Goal: Transaction & Acquisition: Book appointment/travel/reservation

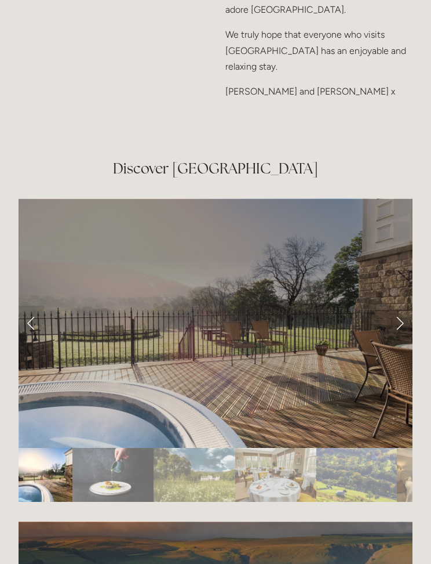
scroll to position [1784, 0]
click at [401, 306] on link "Next Slide" at bounding box center [400, 323] width 26 height 35
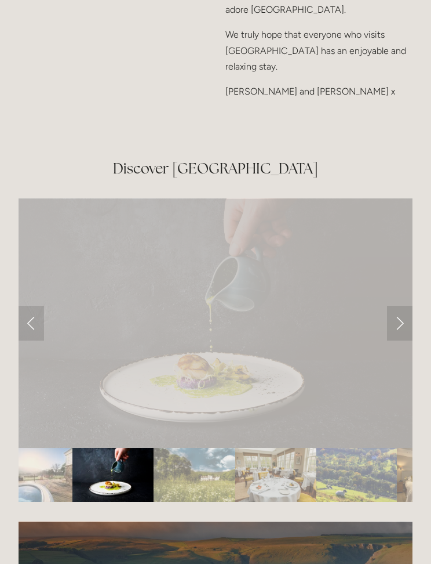
scroll to position [1784, 0]
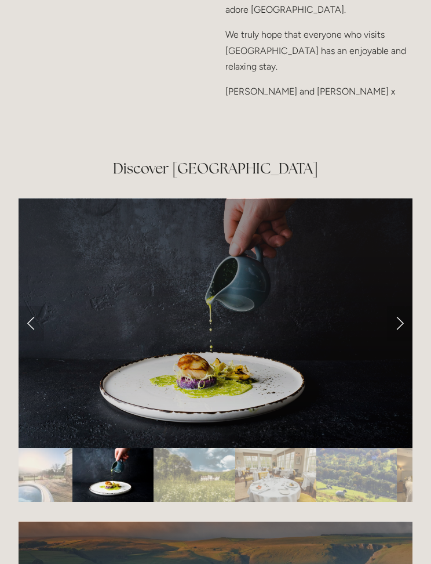
click at [401, 306] on link "Next Slide" at bounding box center [400, 323] width 26 height 35
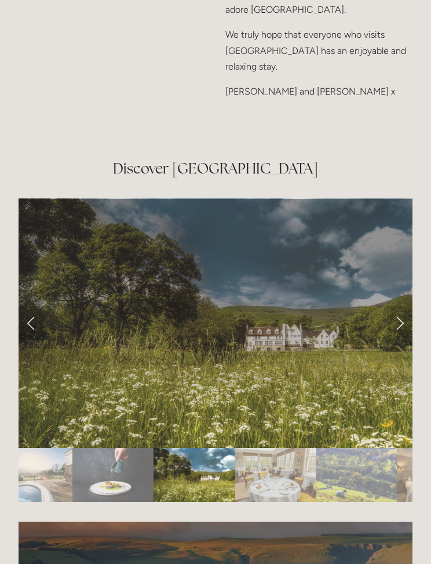
click at [396, 306] on link "Next Slide" at bounding box center [400, 323] width 26 height 35
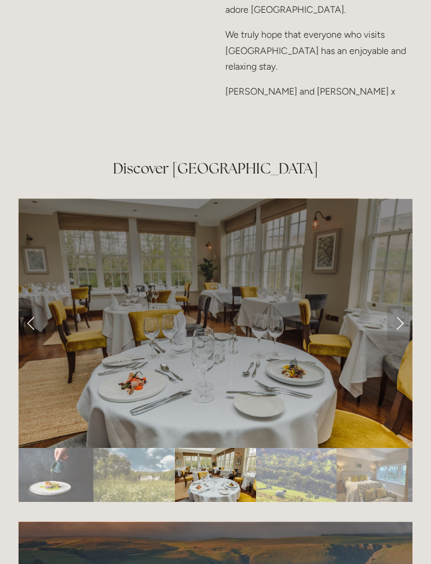
click at [394, 306] on link "Next Slide" at bounding box center [400, 323] width 26 height 35
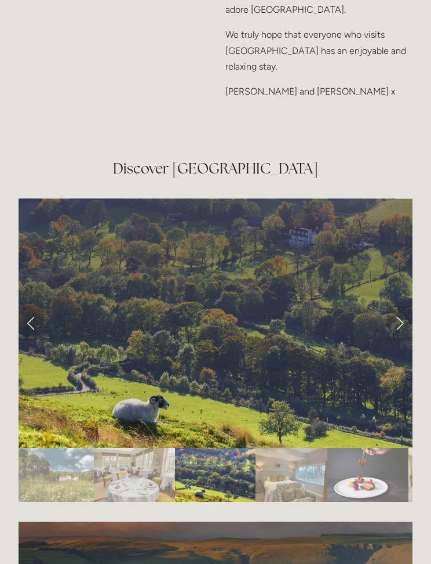
click at [393, 306] on link "Next Slide" at bounding box center [400, 323] width 26 height 35
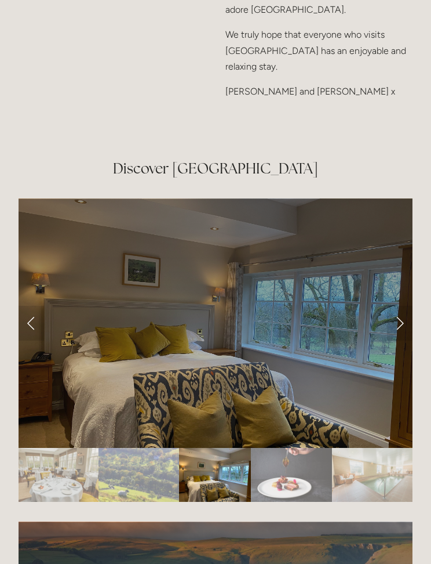
click at [394, 306] on link "Next Slide" at bounding box center [400, 323] width 26 height 35
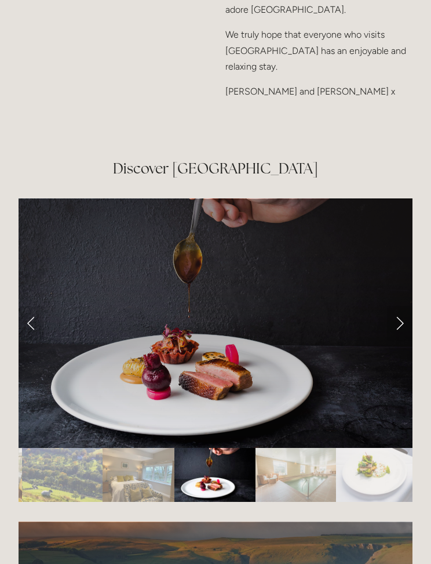
click at [393, 306] on link "Next Slide" at bounding box center [400, 323] width 26 height 35
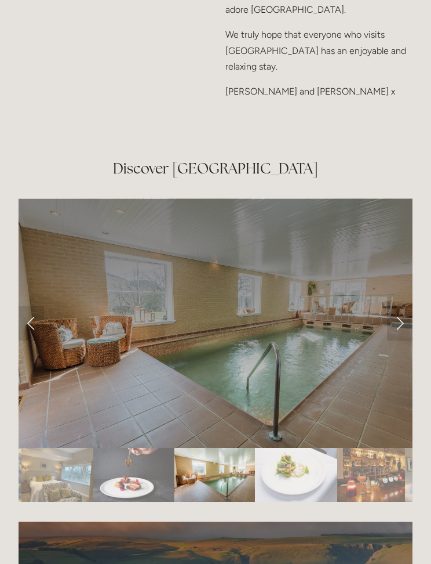
click at [395, 306] on link "Next Slide" at bounding box center [400, 323] width 26 height 35
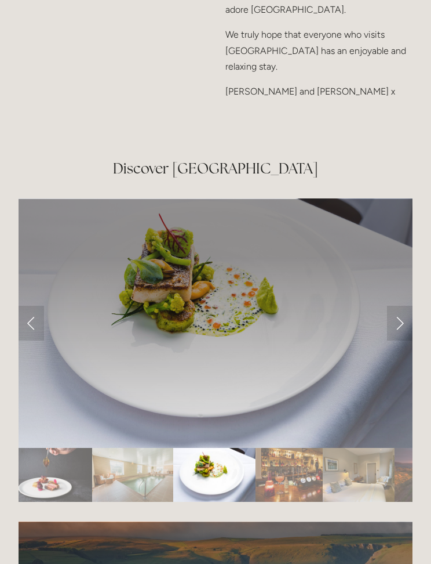
click at [395, 306] on link "Next Slide" at bounding box center [400, 323] width 26 height 35
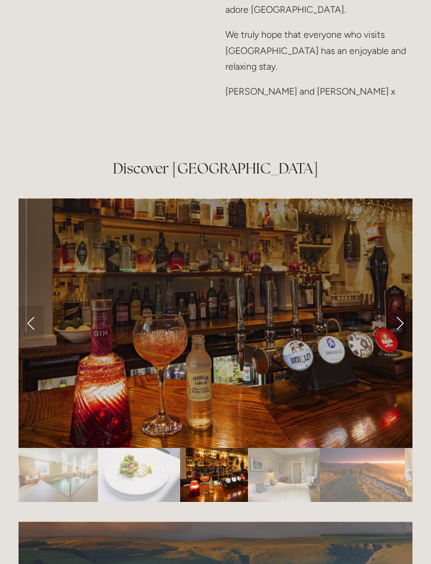
click at [395, 306] on link "Next Slide" at bounding box center [400, 323] width 26 height 35
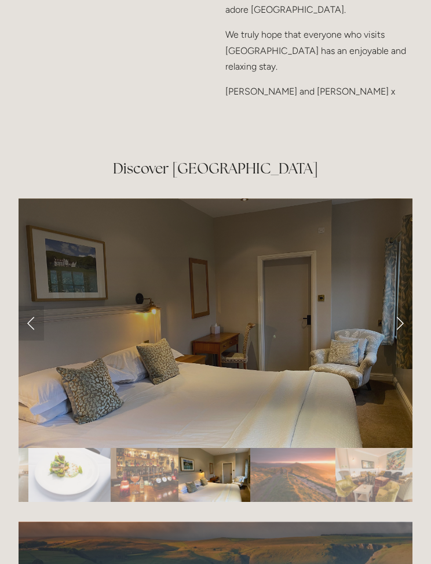
click at [396, 306] on link "Next Slide" at bounding box center [400, 323] width 26 height 35
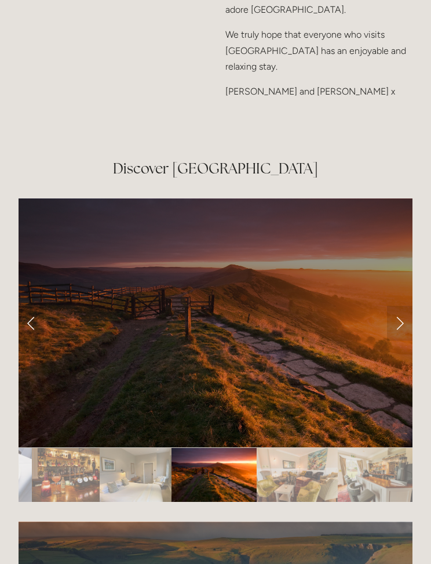
click at [397, 306] on link "Next Slide" at bounding box center [400, 323] width 26 height 35
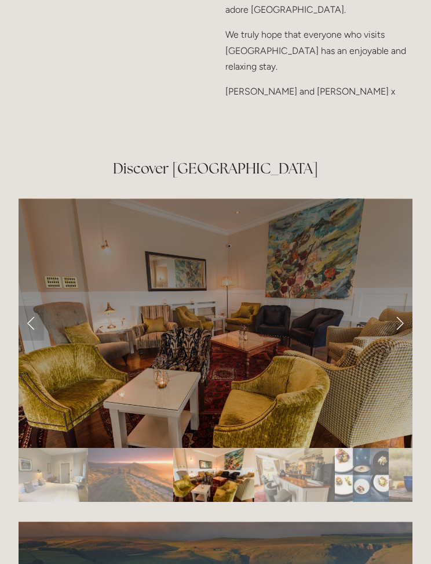
click at [397, 306] on link "Next Slide" at bounding box center [400, 323] width 26 height 35
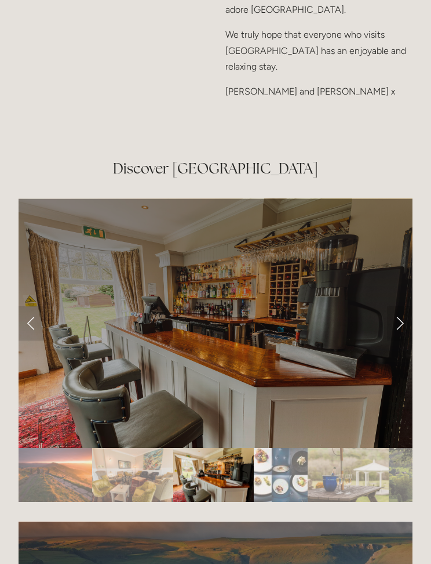
click at [398, 306] on link "Next Slide" at bounding box center [400, 323] width 26 height 35
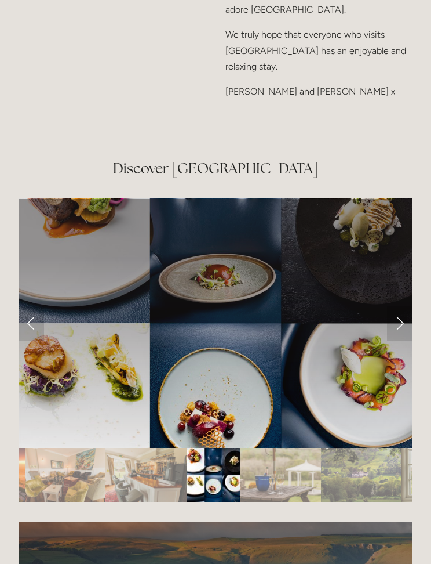
click at [400, 306] on link "Next Slide" at bounding box center [400, 323] width 26 height 35
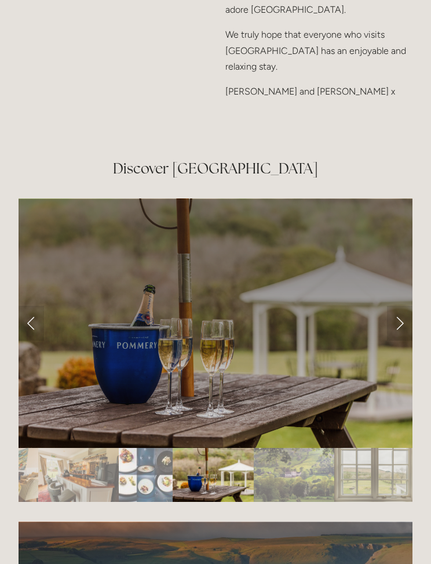
click at [398, 306] on link "Next Slide" at bounding box center [400, 323] width 26 height 35
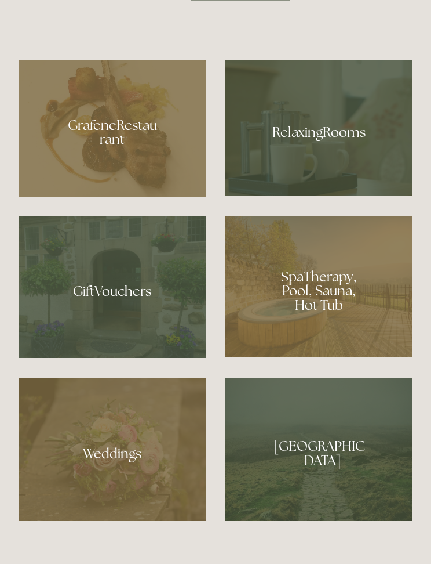
scroll to position [741, 0]
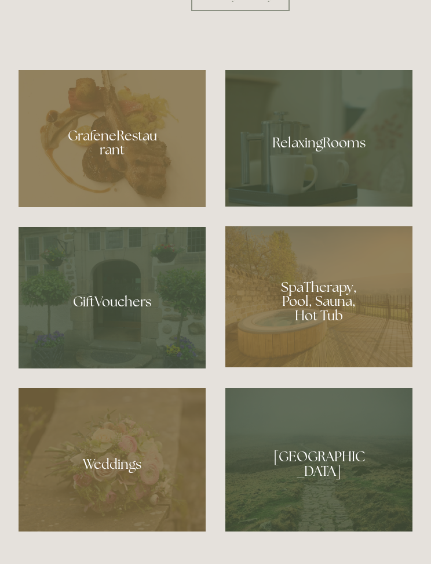
click at [115, 159] on div at bounding box center [112, 139] width 187 height 137
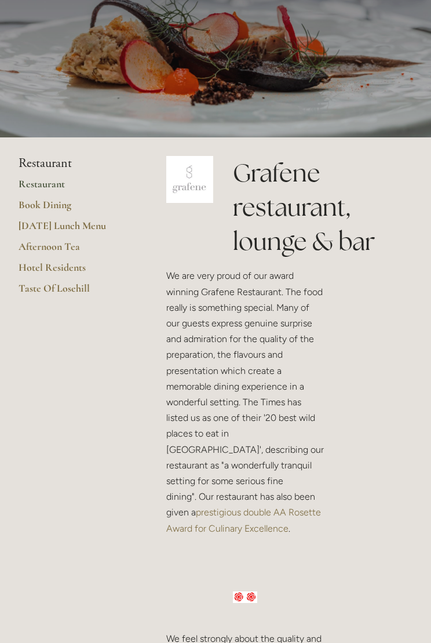
scroll to position [106, 0]
click at [72, 268] on link "Hotel Residents" at bounding box center [74, 271] width 111 height 21
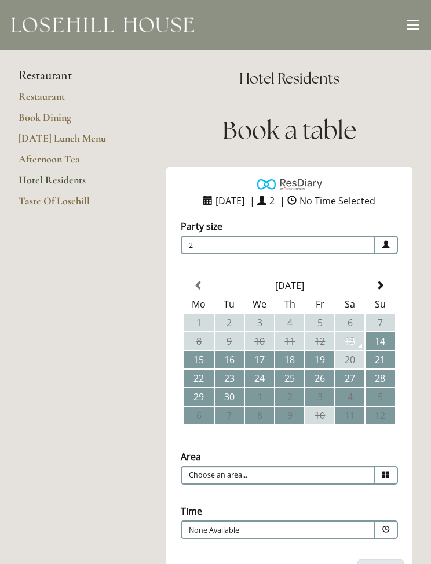
click at [71, 201] on link "Taste Of Losehill" at bounding box center [74, 204] width 111 height 21
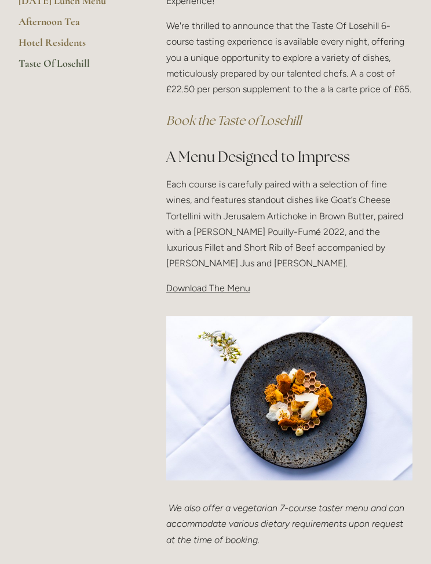
scroll to position [244, 0]
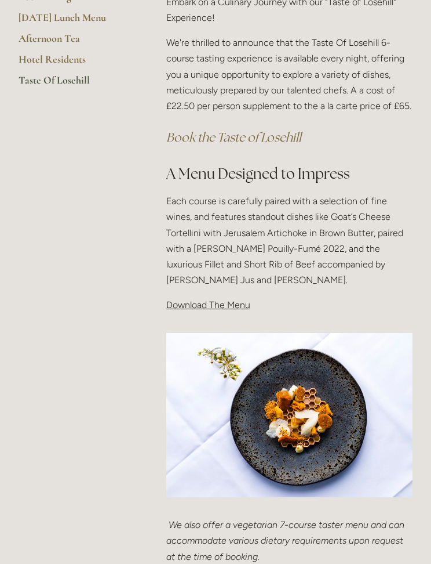
click at [227, 309] on p "Download The Menu" at bounding box center [289, 305] width 246 height 16
click at [199, 306] on span "Download The Menu" at bounding box center [208, 305] width 84 height 11
click at [234, 303] on span "Download The Menu" at bounding box center [208, 305] width 84 height 11
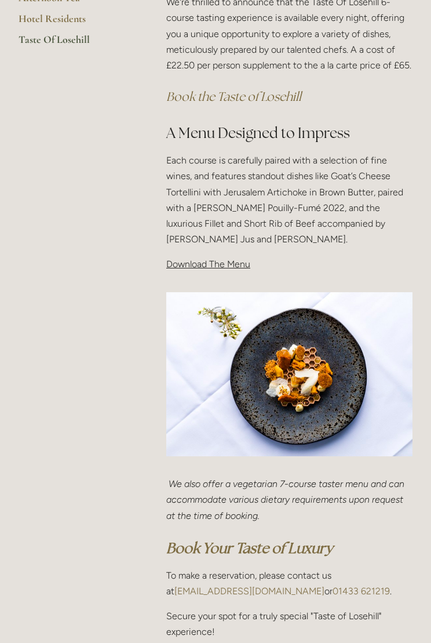
scroll to position [289, 0]
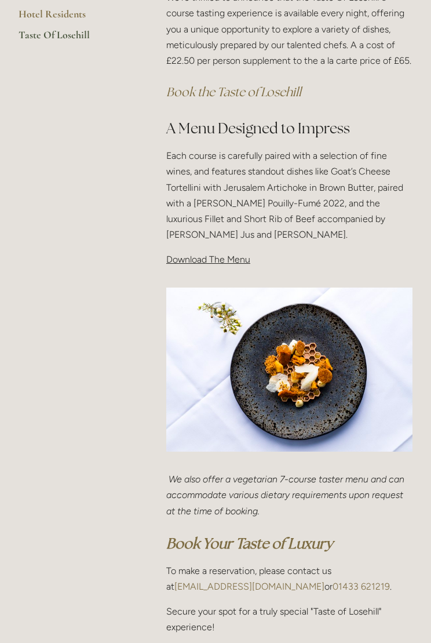
click at [210, 265] on div "Taste Of Losehill Embark on a Culinary Journey with our "Taste of Losehill" Exp…" at bounding box center [290, 90] width 266 height 375
click at [228, 256] on span "Download The Menu" at bounding box center [208, 260] width 84 height 11
click at [222, 255] on span "Download The Menu" at bounding box center [208, 260] width 84 height 11
click at [205, 255] on span "Download The Menu" at bounding box center [208, 260] width 84 height 11
click at [197, 255] on span "Download The Menu" at bounding box center [208, 260] width 84 height 11
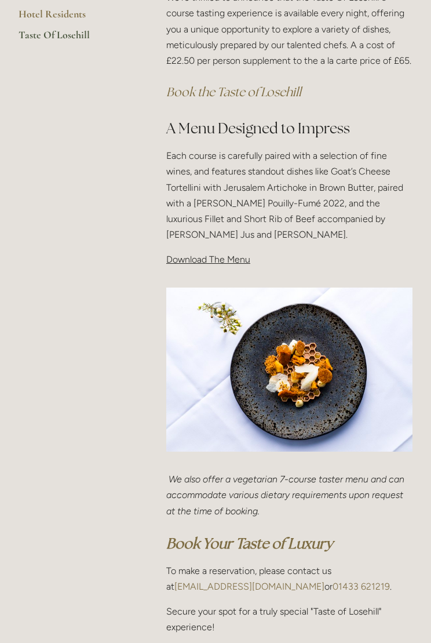
click at [213, 256] on span "Download The Menu" at bounding box center [208, 260] width 84 height 11
click at [236, 259] on span "Download The Menu" at bounding box center [208, 260] width 84 height 11
click at [237, 256] on span "Download The Menu" at bounding box center [208, 260] width 84 height 11
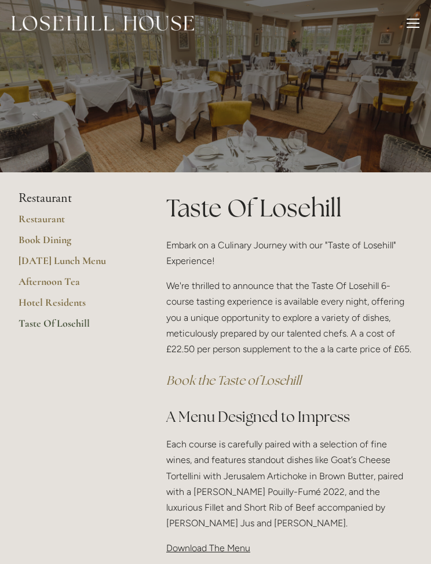
scroll to position [0, 0]
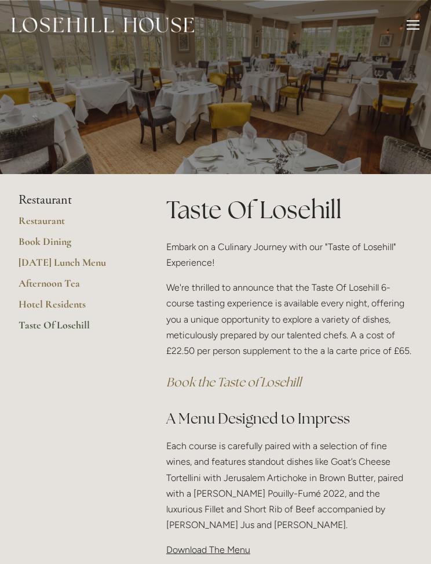
click at [48, 225] on link "Restaurant" at bounding box center [74, 224] width 111 height 21
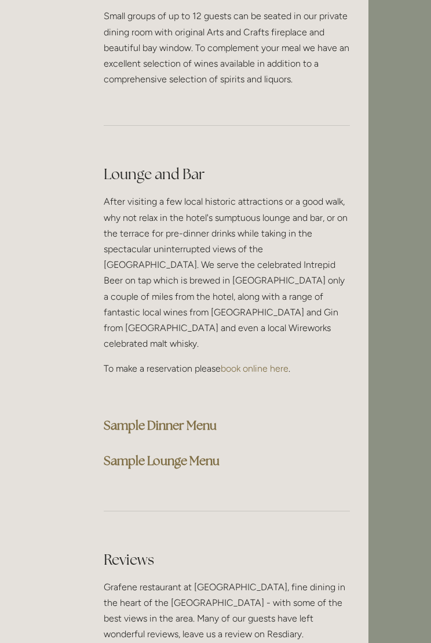
scroll to position [3555, 63]
click at [184, 418] on strong "Sample Dinner Menu" at bounding box center [160, 426] width 113 height 16
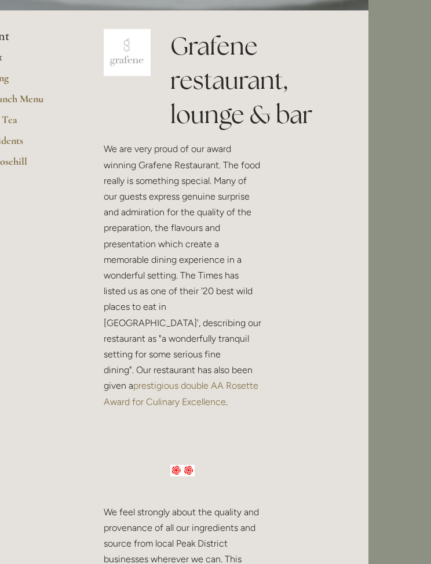
scroll to position [0, 63]
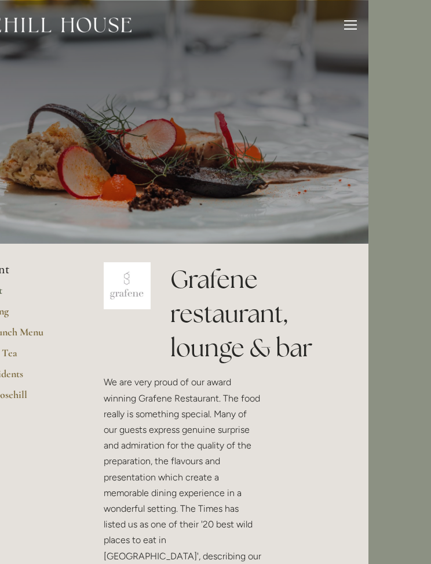
click at [350, 26] on div at bounding box center [350, 26] width 13 height 13
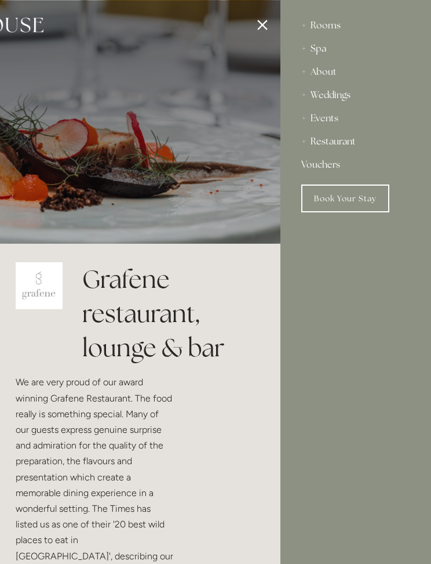
scroll to position [0, 0]
click at [335, 30] on div "Rooms" at bounding box center [356, 25] width 109 height 23
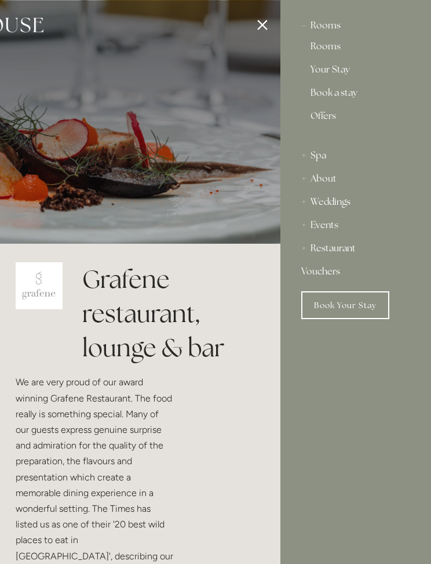
click at [337, 51] on link "Rooms" at bounding box center [356, 49] width 90 height 14
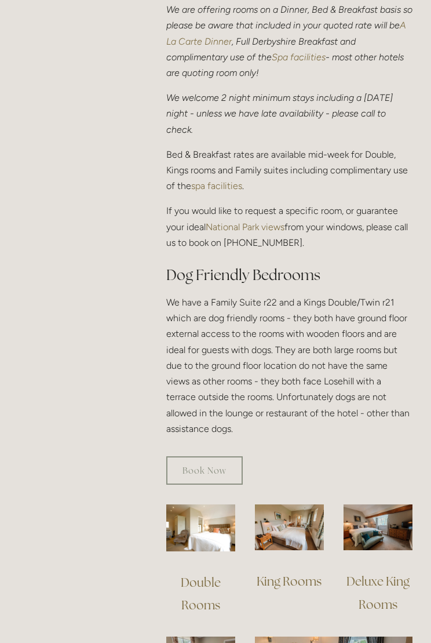
scroll to position [503, 0]
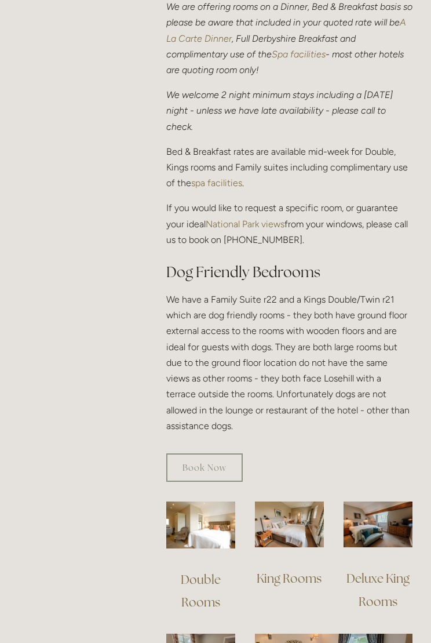
click at [208, 473] on link "Book Now" at bounding box center [204, 467] width 77 height 28
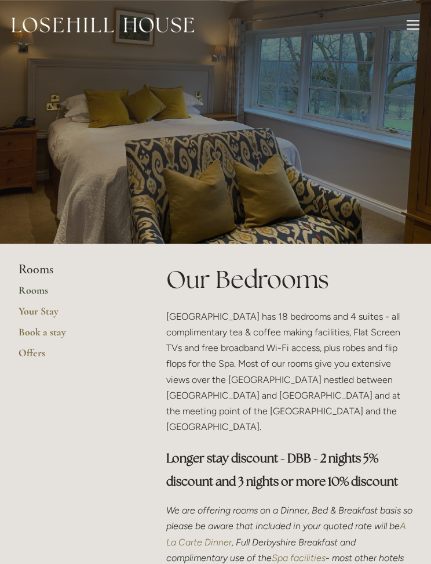
scroll to position [536, 0]
